Goal: Complete application form

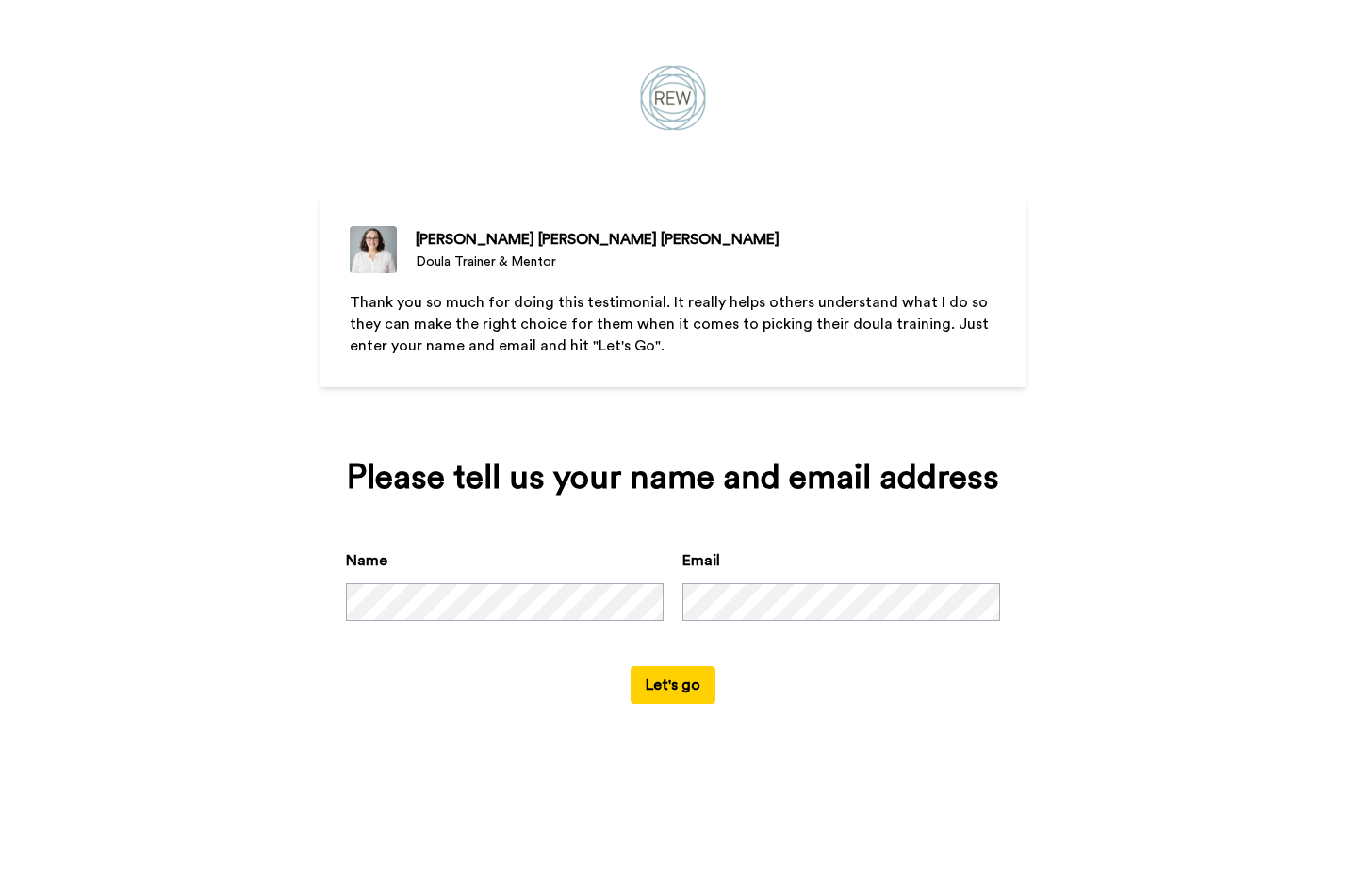
click at [671, 685] on button "Let's go" at bounding box center [673, 685] width 85 height 37
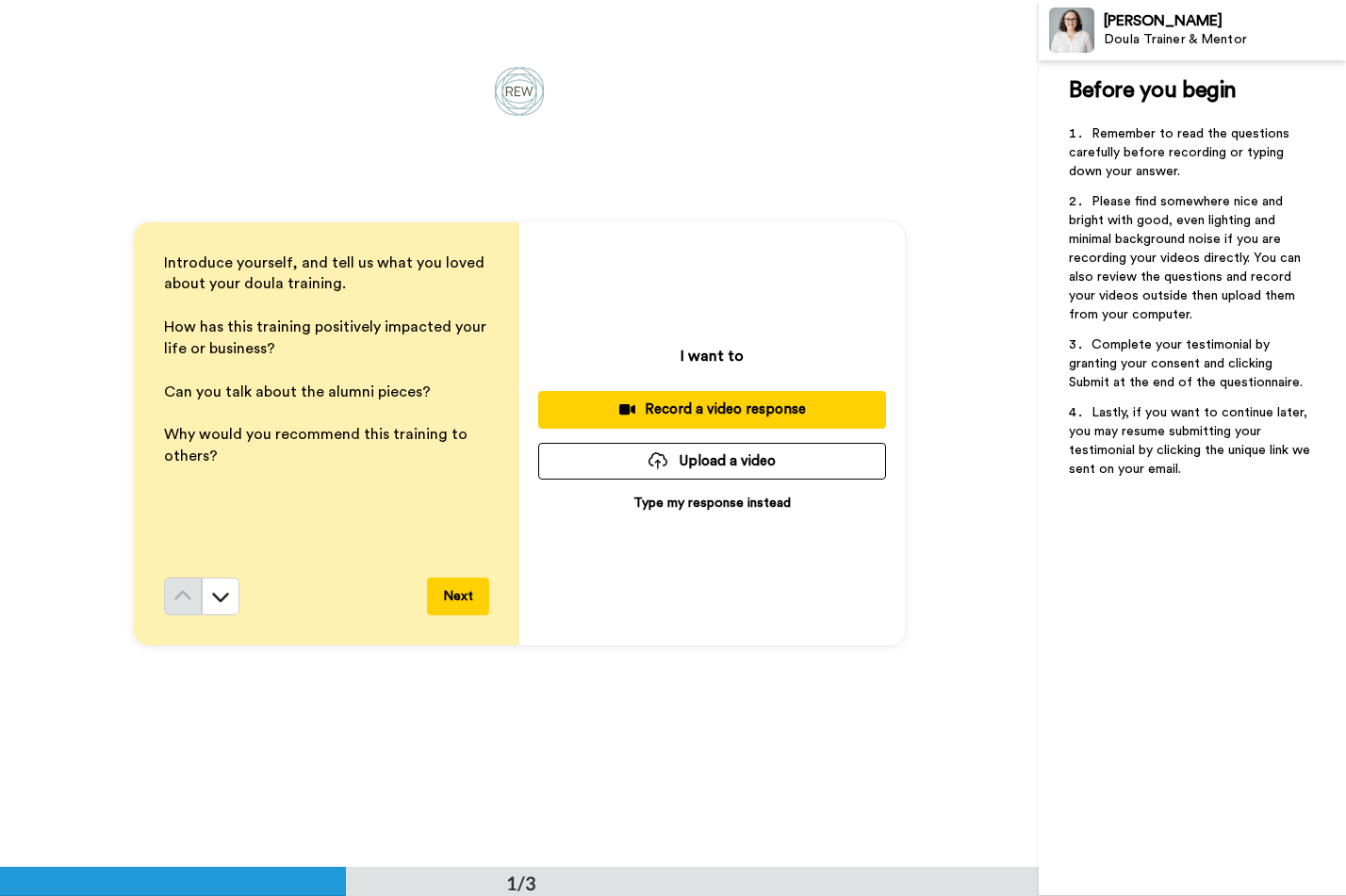
click at [717, 499] on p "Type my response instead" at bounding box center [713, 503] width 158 height 19
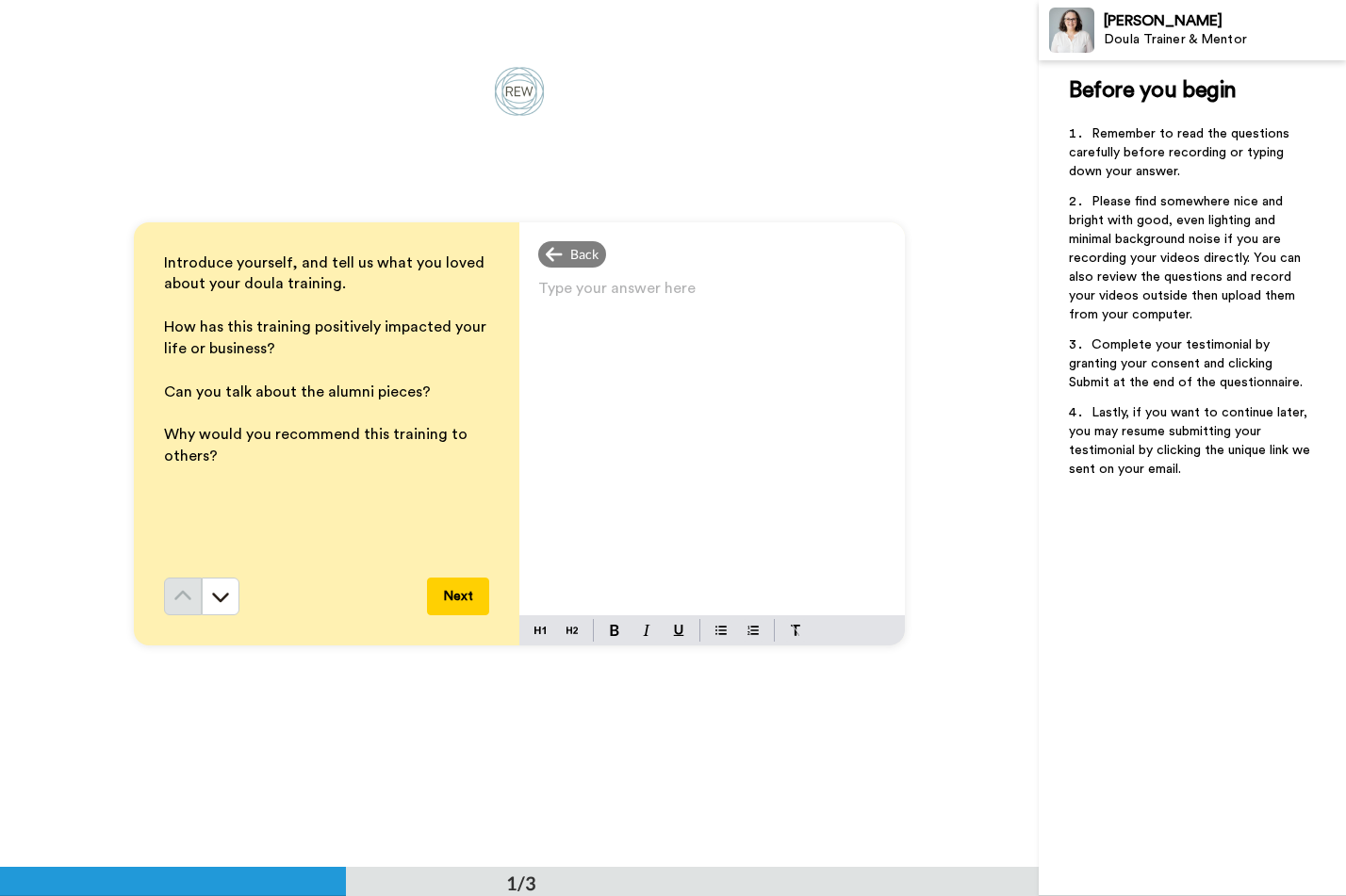
click at [628, 293] on p "Type your answer here ﻿" at bounding box center [712, 296] width 348 height 27
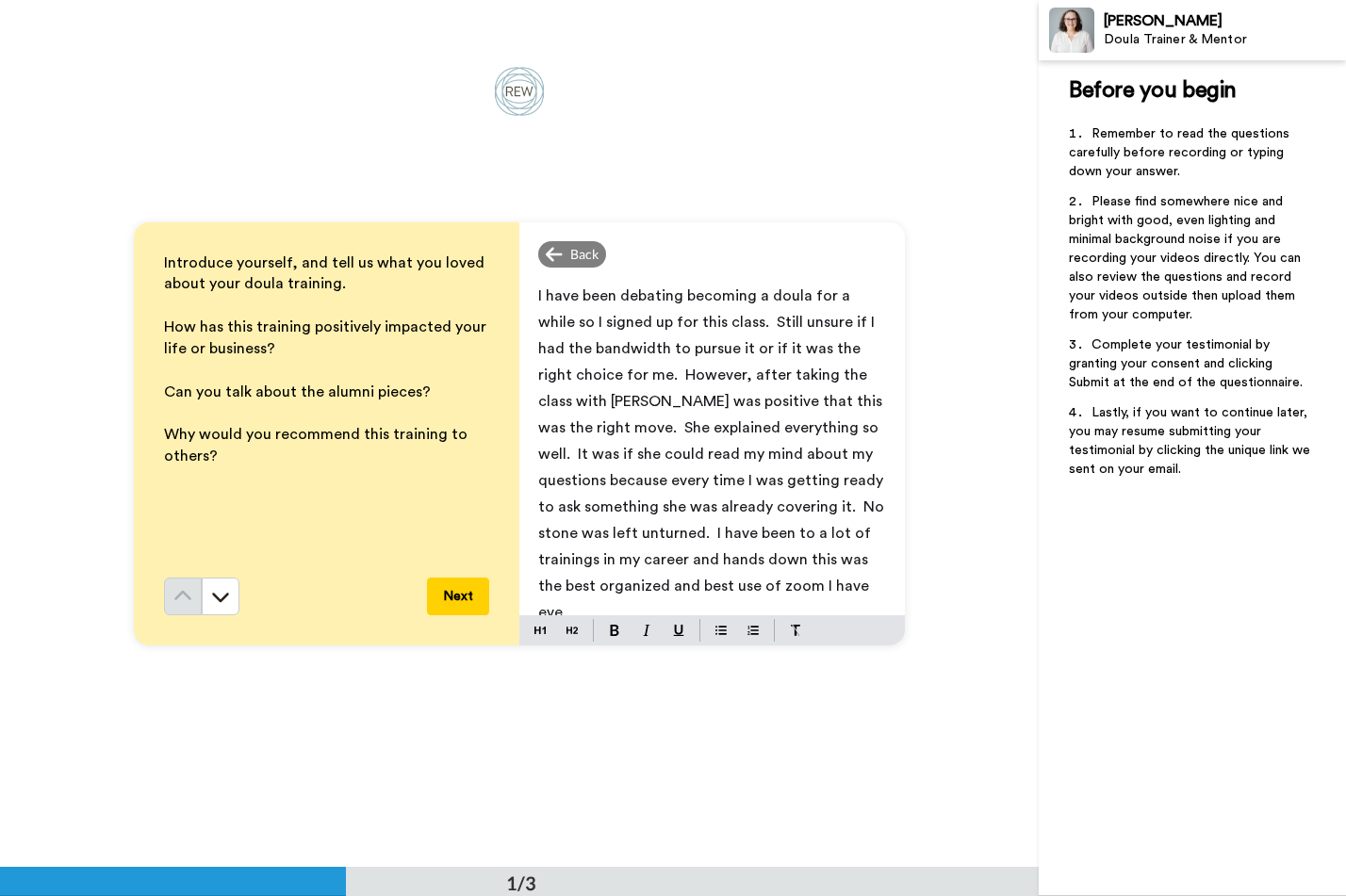
scroll to position [5, 0]
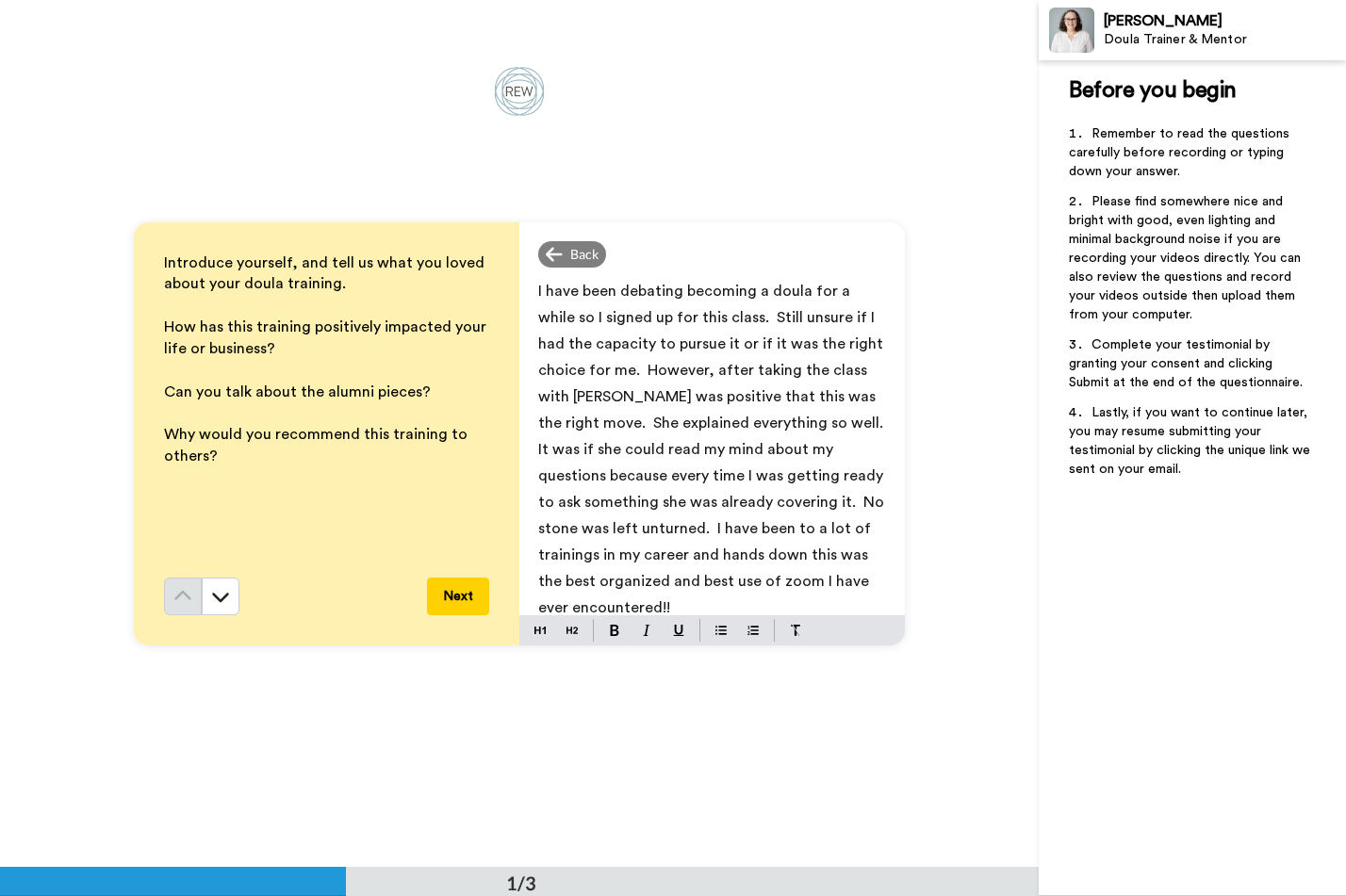
click at [570, 313] on span "I have been debating becoming a doula for a while so I signed up for this class…" at bounding box center [715, 449] width 353 height 332
click at [755, 138] on div "Introduce yourself, and tell us what you loved about your doula training. ﻿ How…" at bounding box center [520, 434] width 1039 height 867
click at [855, 421] on span "I have been debating becoming a doula for a while, so I signed up for this clas…" at bounding box center [715, 449] width 353 height 332
click at [865, 451] on span "I have been debating becoming a doula for a while, so I signed up for this clas…" at bounding box center [715, 449] width 353 height 332
click at [753, 505] on span "I have been debating becoming a doula for a while, so I signed up for this clas…" at bounding box center [715, 449] width 353 height 332
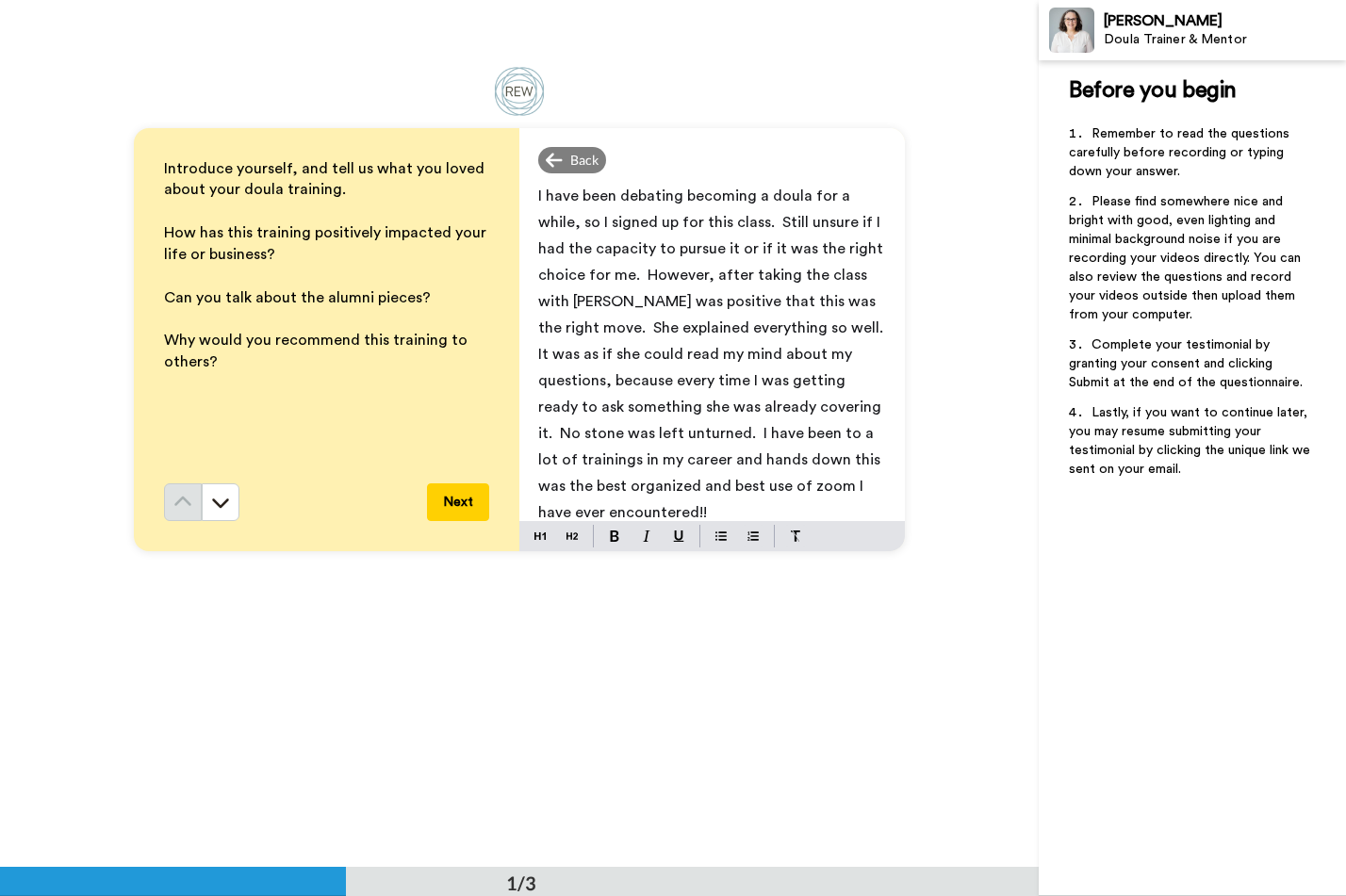
scroll to position [0, 0]
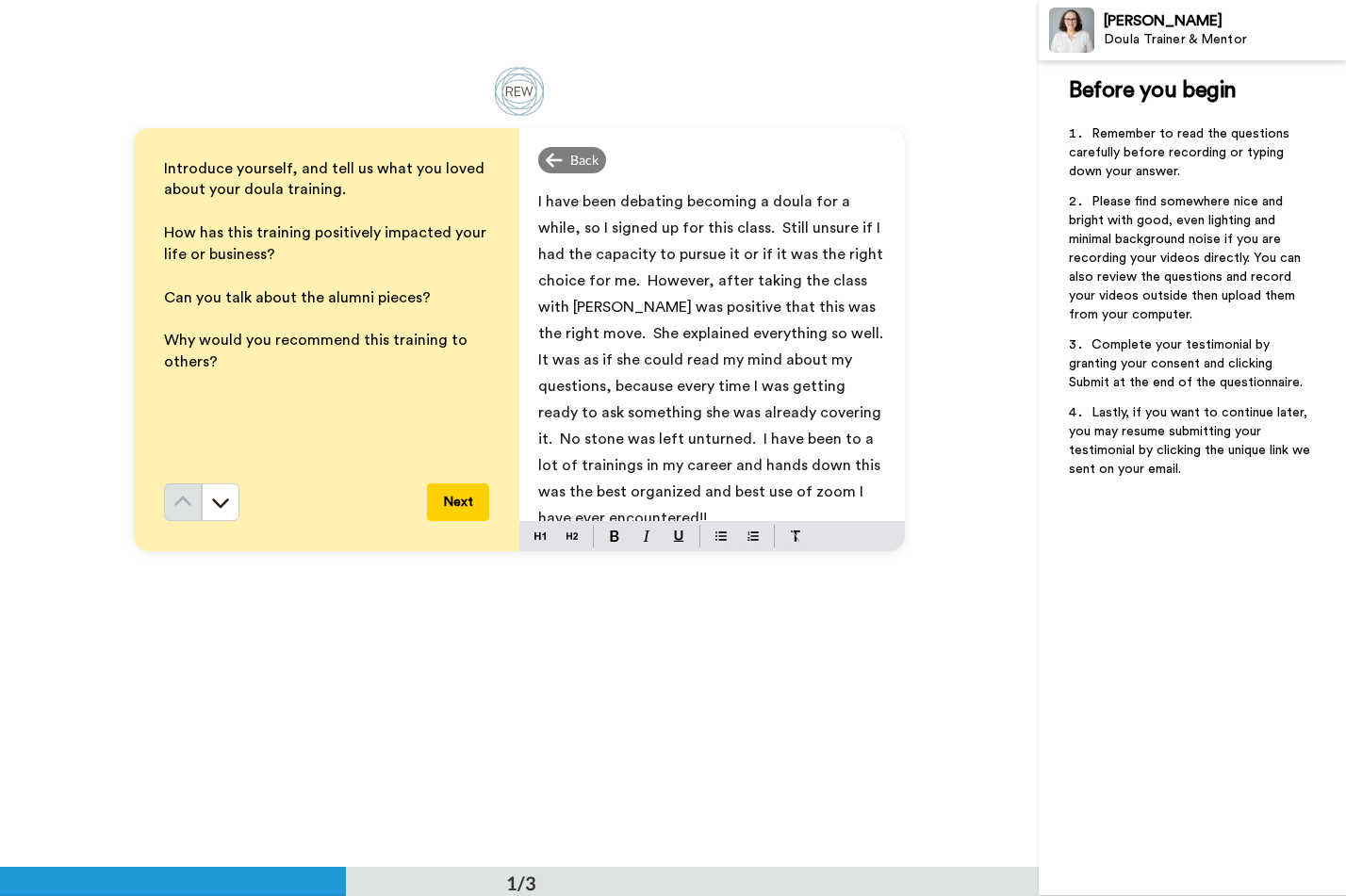
click at [531, 205] on div "I have been debating becoming a doula for a while, so I signed up for this clas…" at bounding box center [712, 351] width 386 height 340
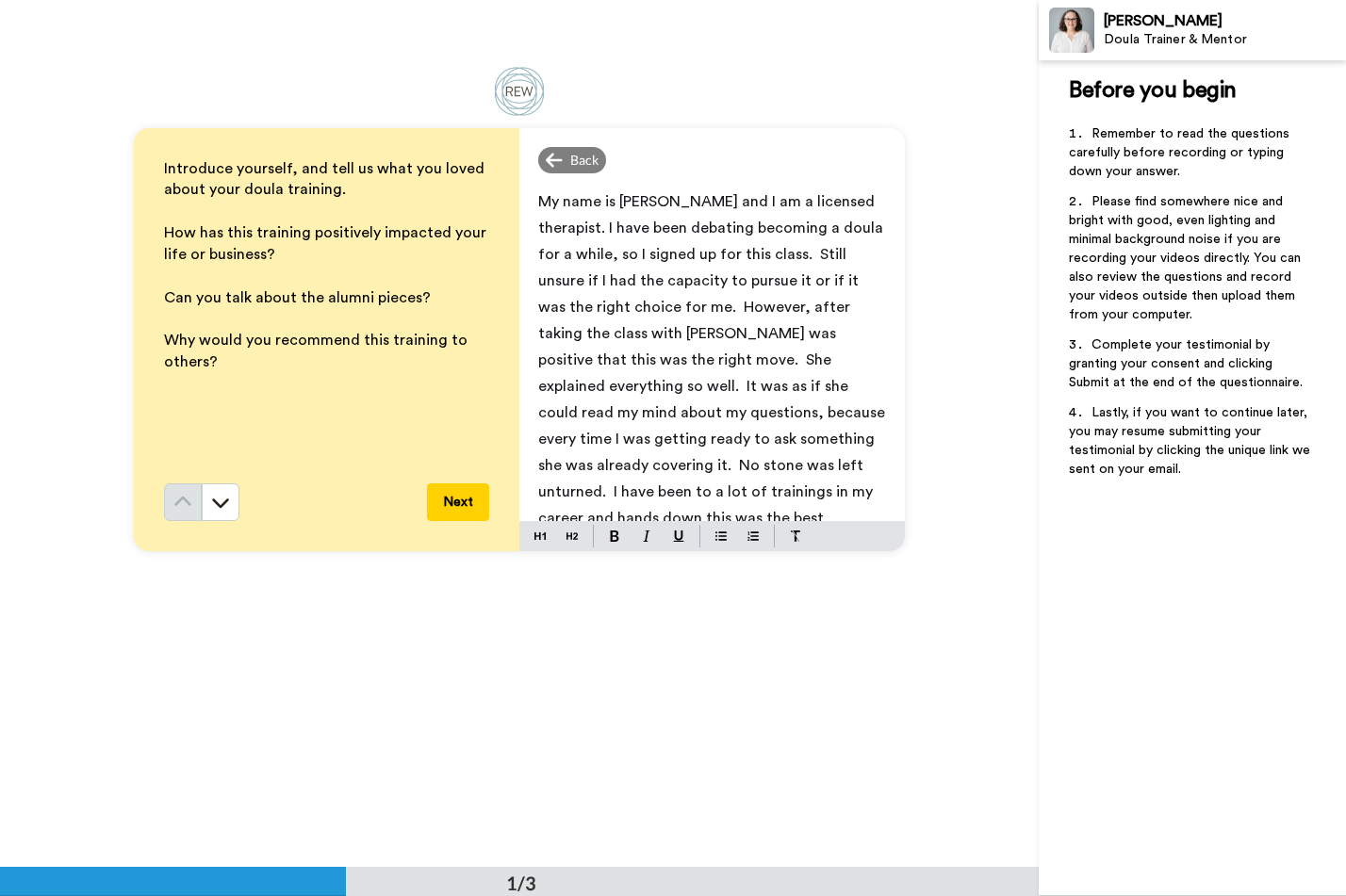
click at [793, 234] on span "My name is [PERSON_NAME] and I am a licensed therapist. I have been debating be…" at bounding box center [714, 386] width 351 height 384
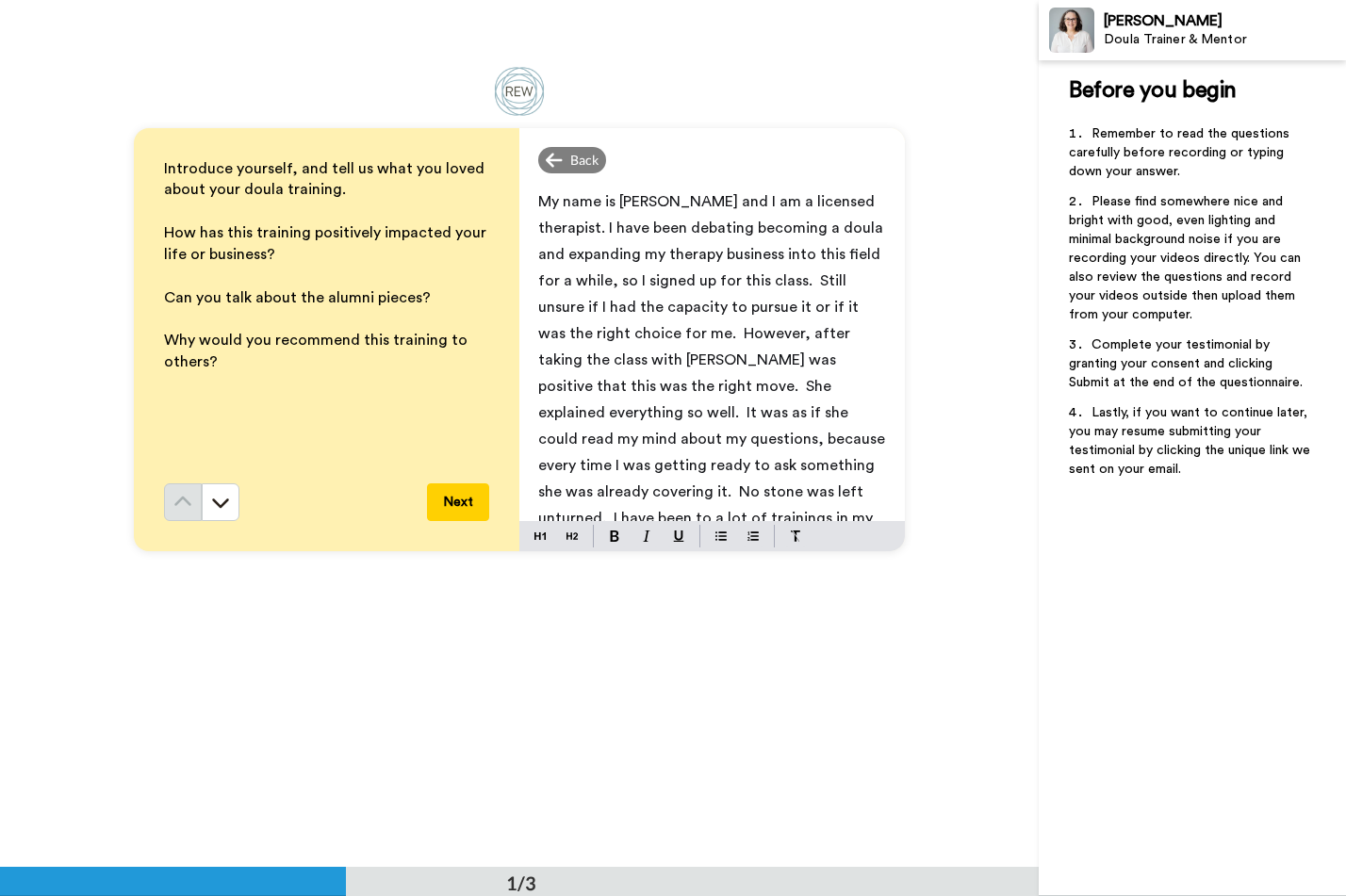
click at [587, 283] on span "My name is [PERSON_NAME] and I am a licensed therapist. I have been debating be…" at bounding box center [714, 399] width 351 height 411
click at [818, 333] on span "My name is [PERSON_NAME] and I am a licensed therapist. I have been debating be…" at bounding box center [713, 386] width 349 height 384
click at [711, 394] on p "My name is [PERSON_NAME] and I am a licensed therapist. I have been debating be…" at bounding box center [712, 386] width 348 height 396
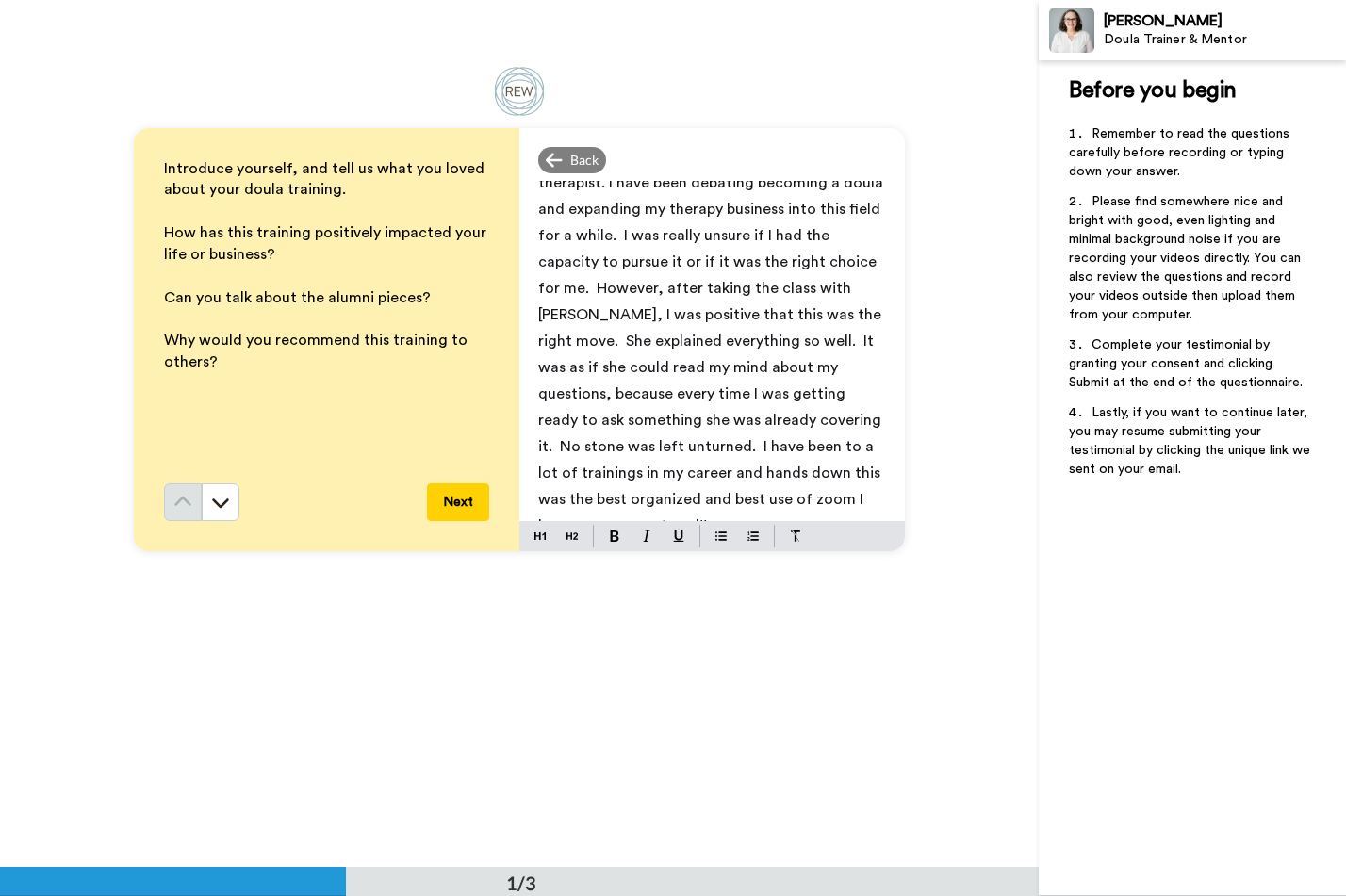
scroll to position [71, 0]
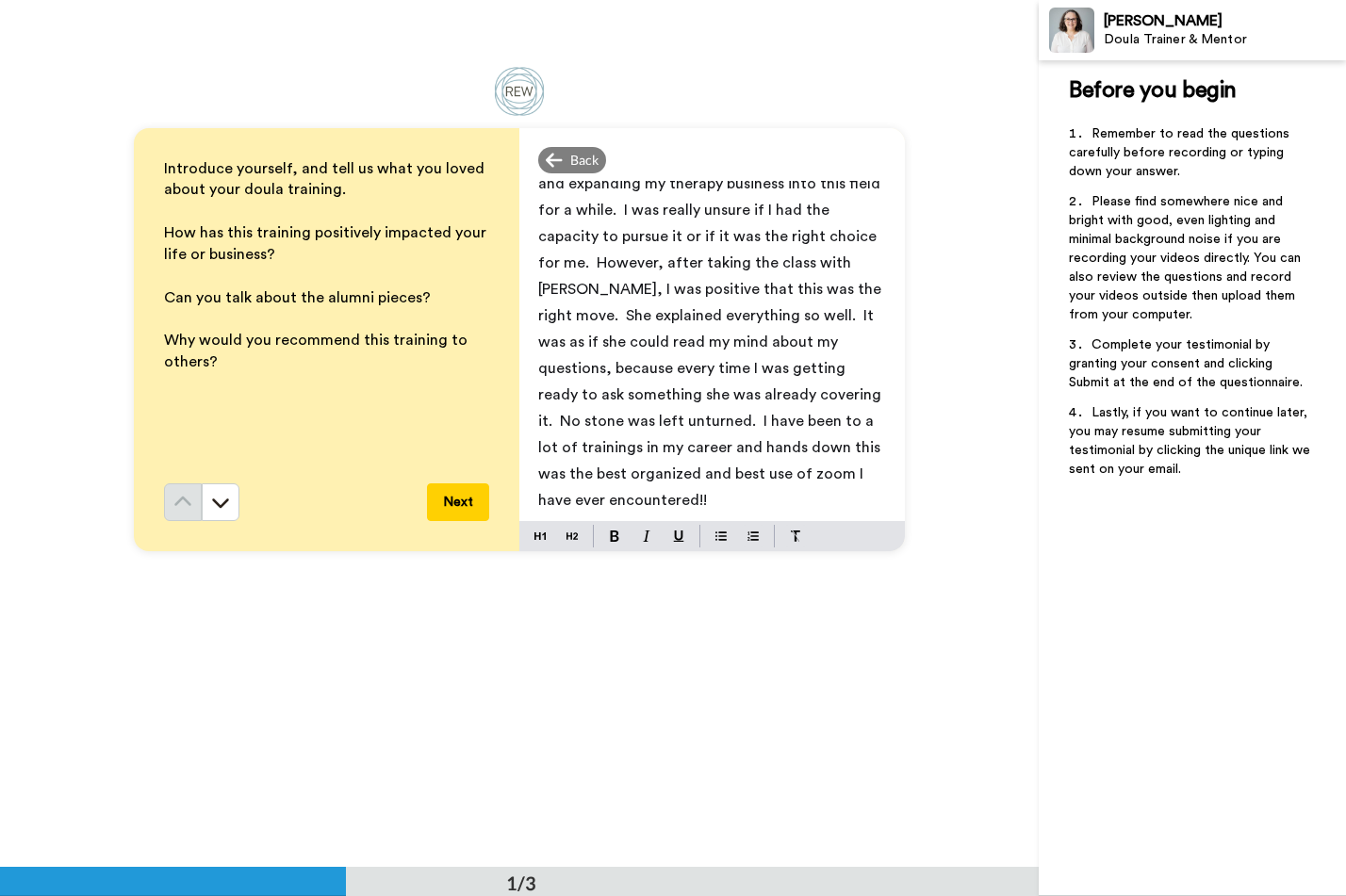
click at [457, 513] on button "Next" at bounding box center [458, 503] width 62 height 37
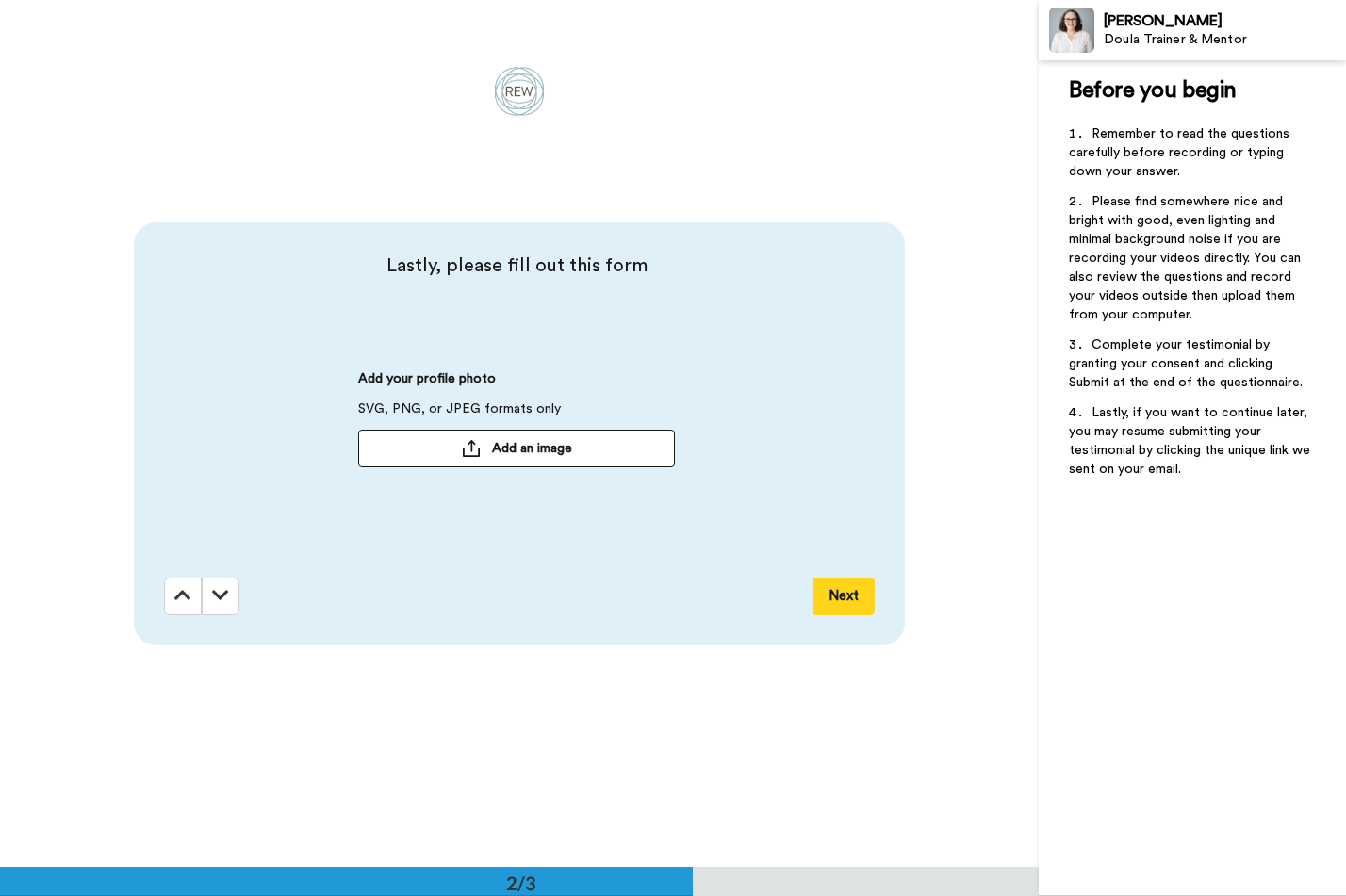
scroll to position [868, 0]
click at [516, 448] on span "Add an image" at bounding box center [531, 448] width 80 height 19
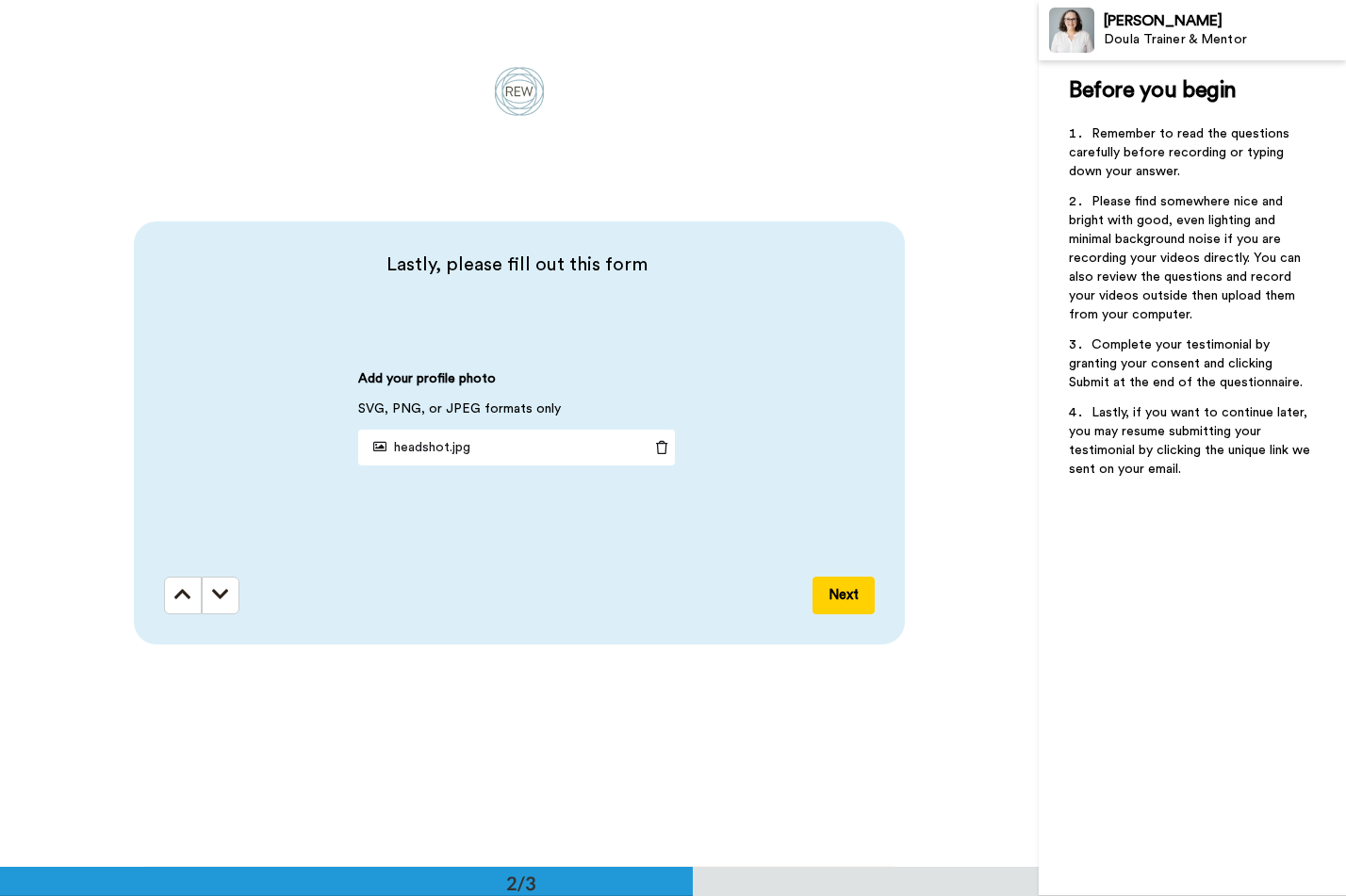
click at [825, 594] on button "Next" at bounding box center [843, 595] width 62 height 37
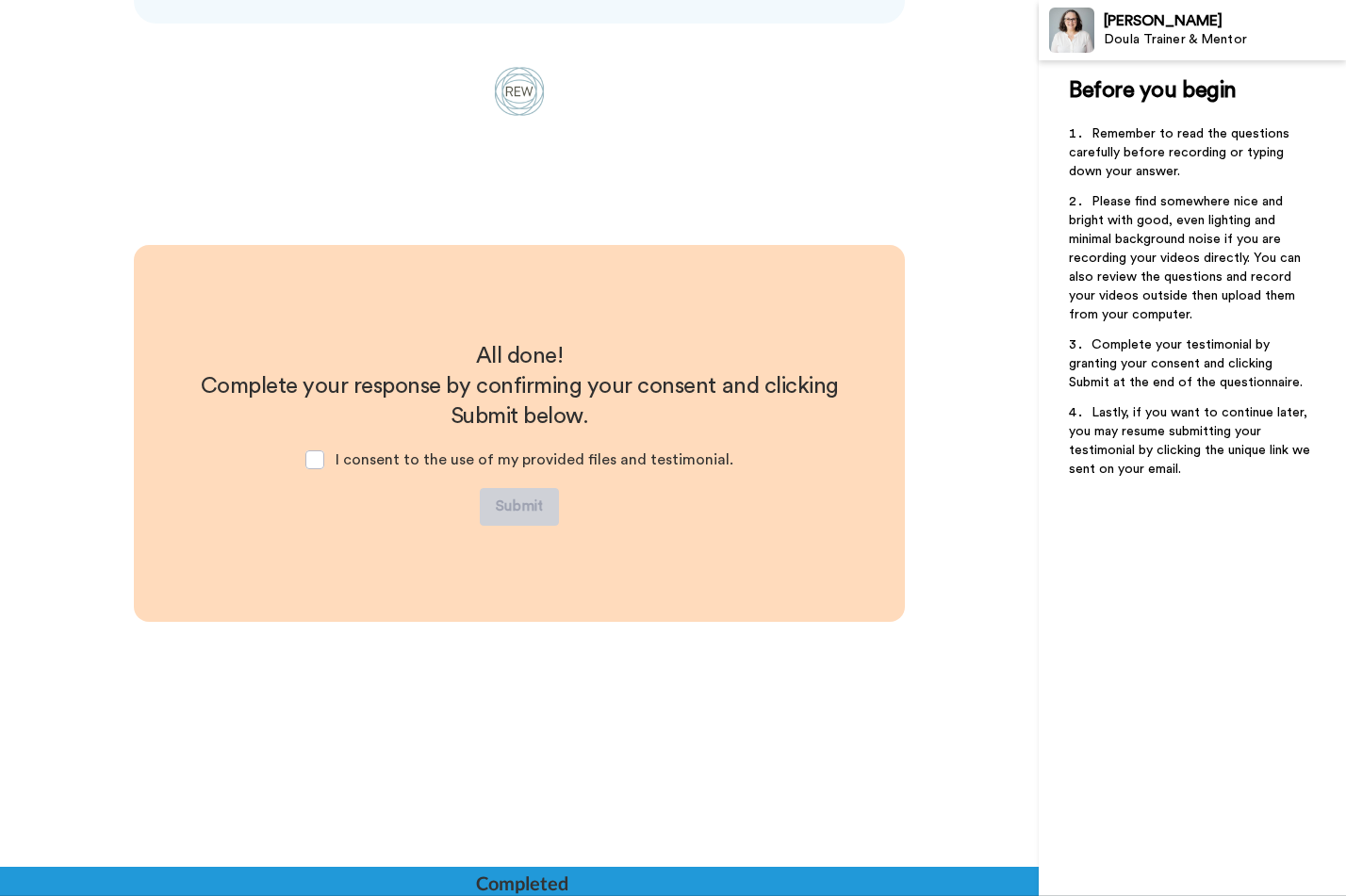
scroll to position [1490, 0]
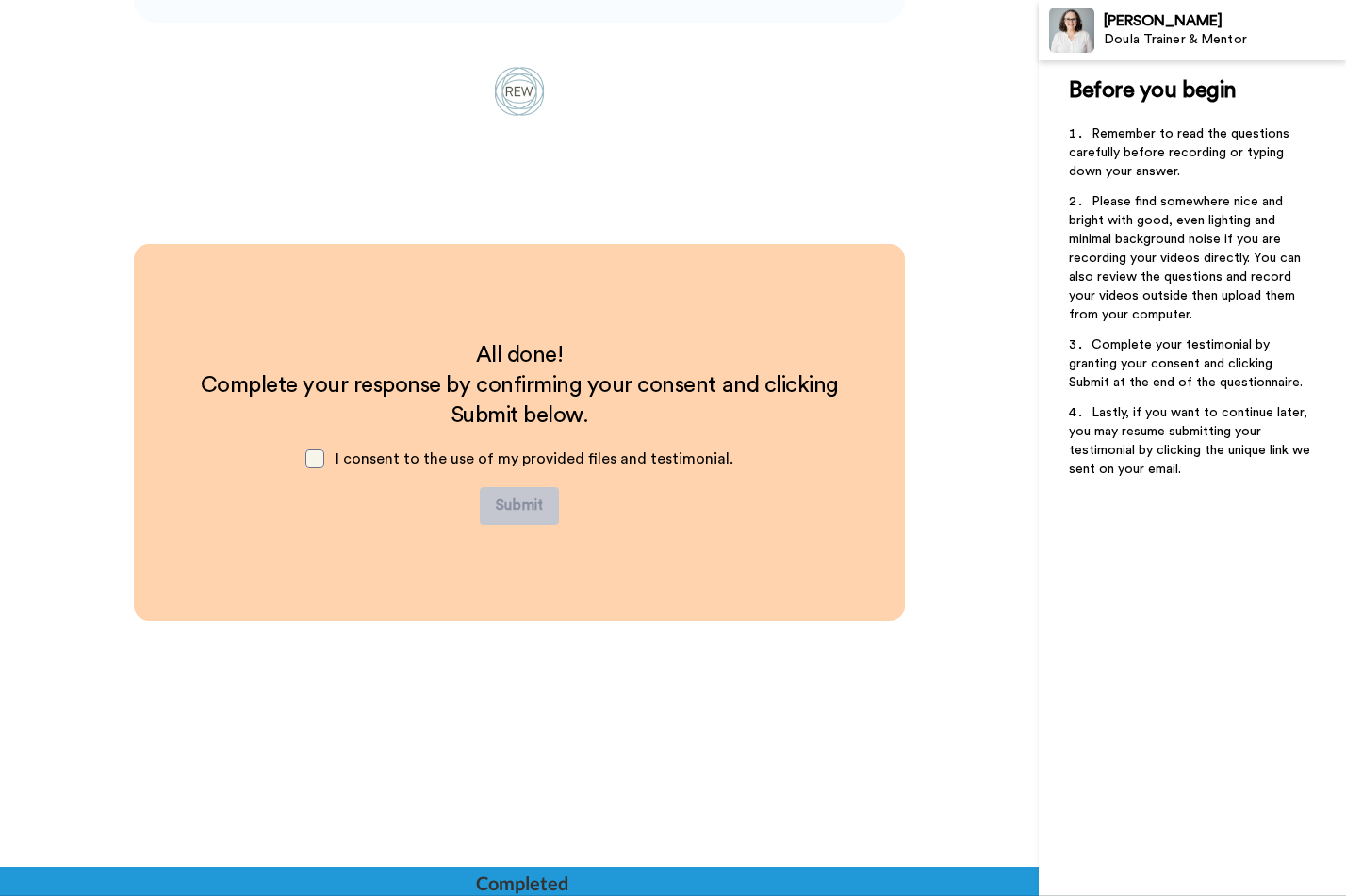
click at [317, 450] on span at bounding box center [315, 458] width 19 height 19
click at [530, 504] on button "Submit" at bounding box center [520, 506] width 79 height 37
